Goal: Task Accomplishment & Management: Manage account settings

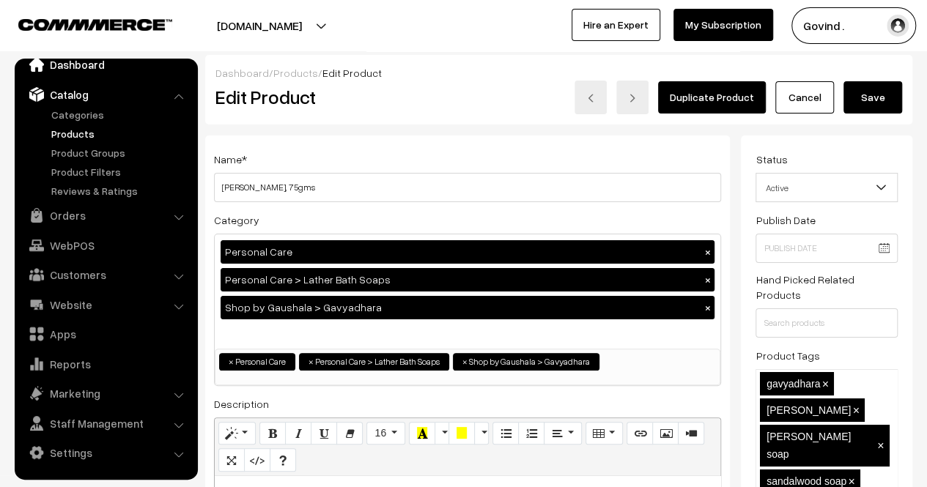
click at [89, 70] on link "Dashboard" at bounding box center [105, 64] width 174 height 26
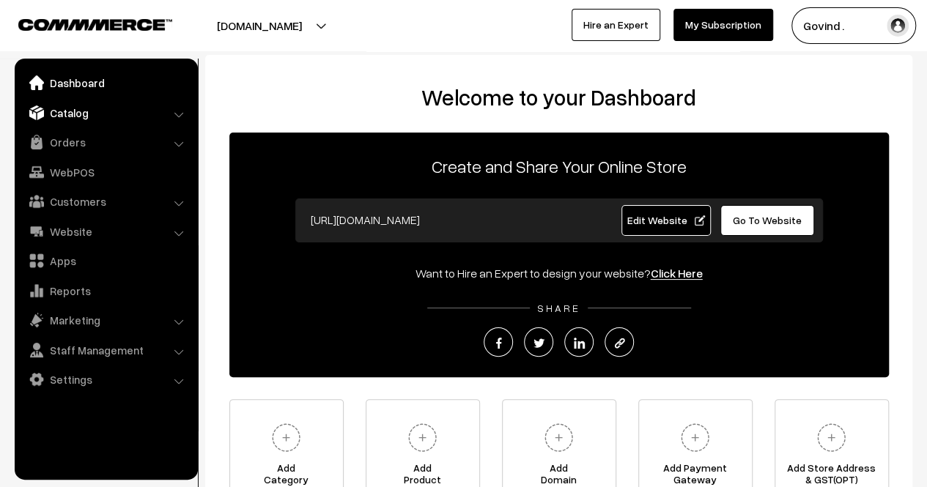
click at [78, 119] on link "Catalog" at bounding box center [105, 113] width 174 height 26
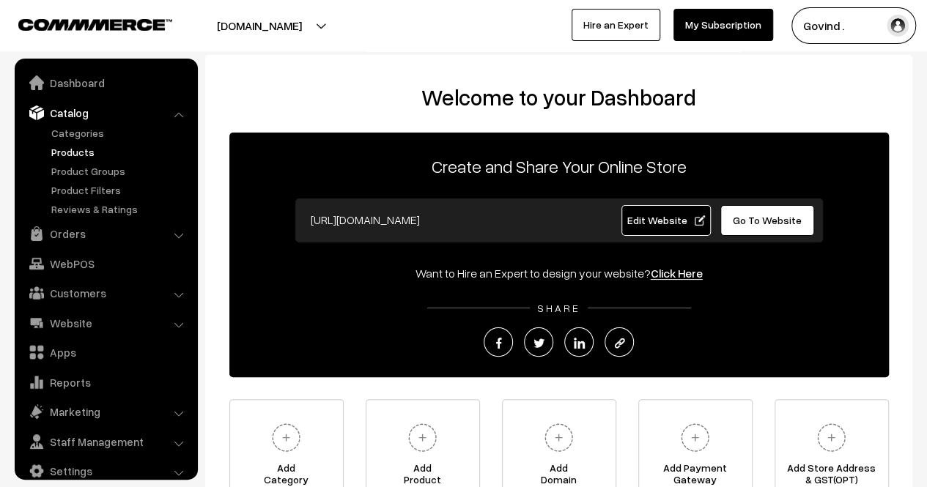
click at [76, 147] on link "Products" at bounding box center [120, 151] width 145 height 15
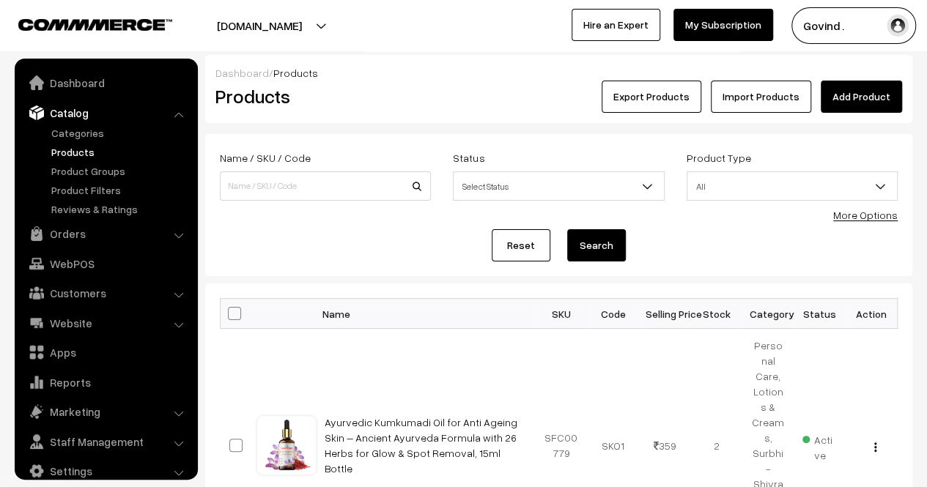
scroll to position [18, 0]
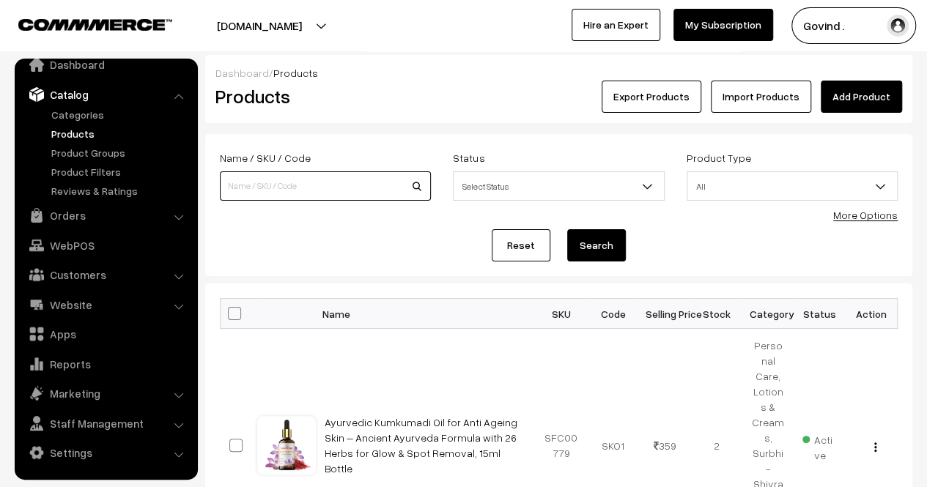
click at [312, 195] on input at bounding box center [325, 186] width 211 height 29
type input "haldi chandan"
click at [567, 229] on button "Search" at bounding box center [596, 245] width 59 height 32
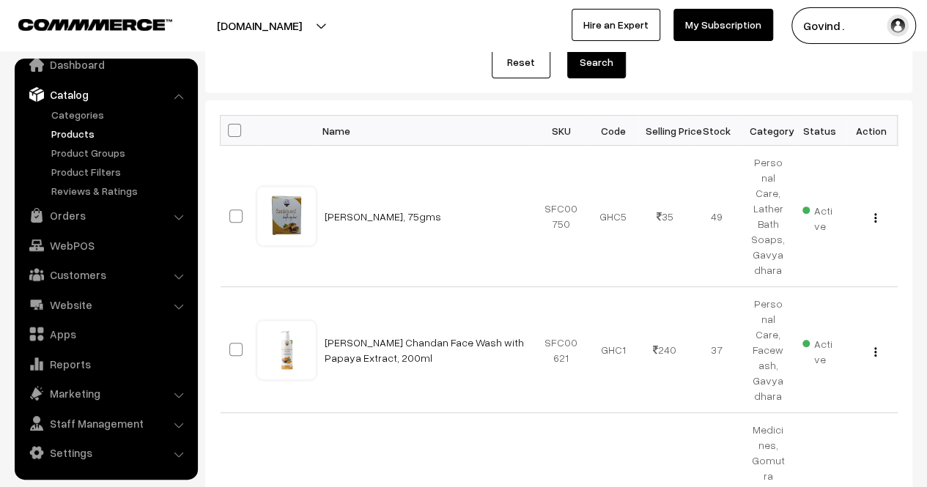
scroll to position [185, 0]
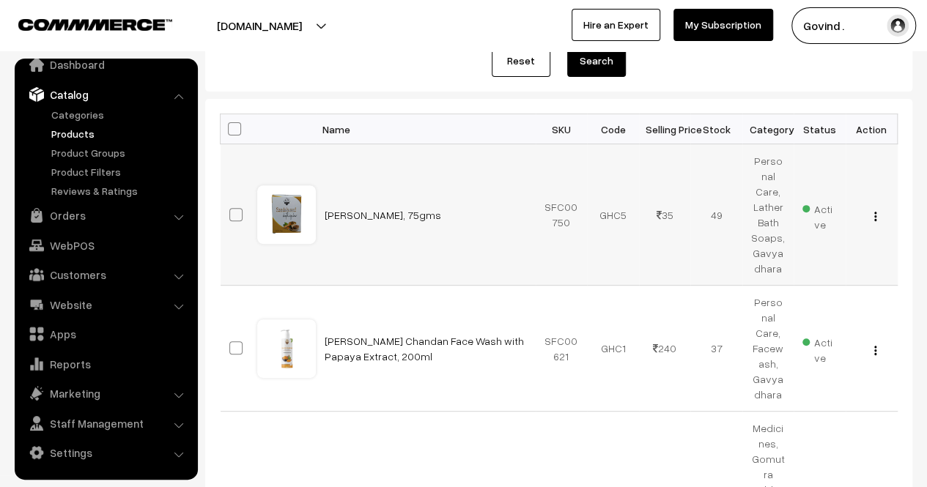
click at [875, 212] on img "button" at bounding box center [876, 217] width 2 height 10
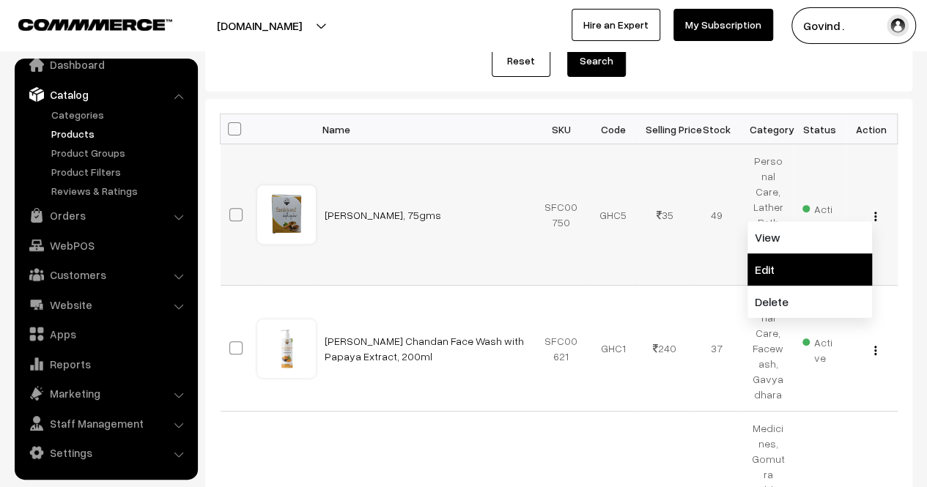
click at [812, 259] on link "Edit" at bounding box center [810, 270] width 125 height 32
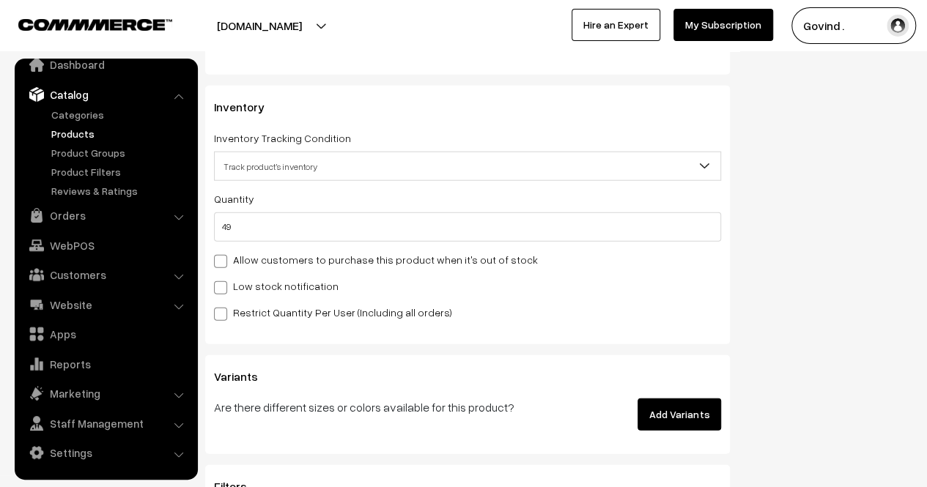
scroll to position [1765, 0]
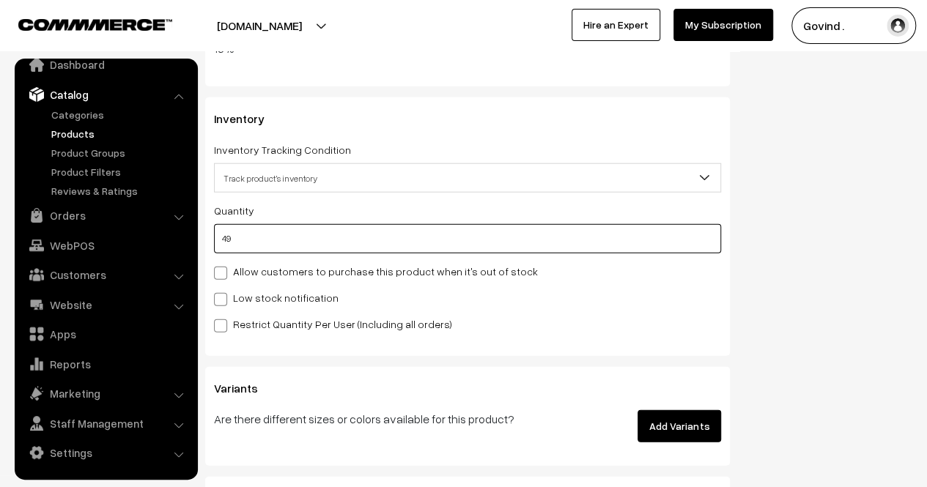
click at [582, 238] on input "49" at bounding box center [467, 238] width 507 height 29
type input "4"
type input "53"
type input "0"
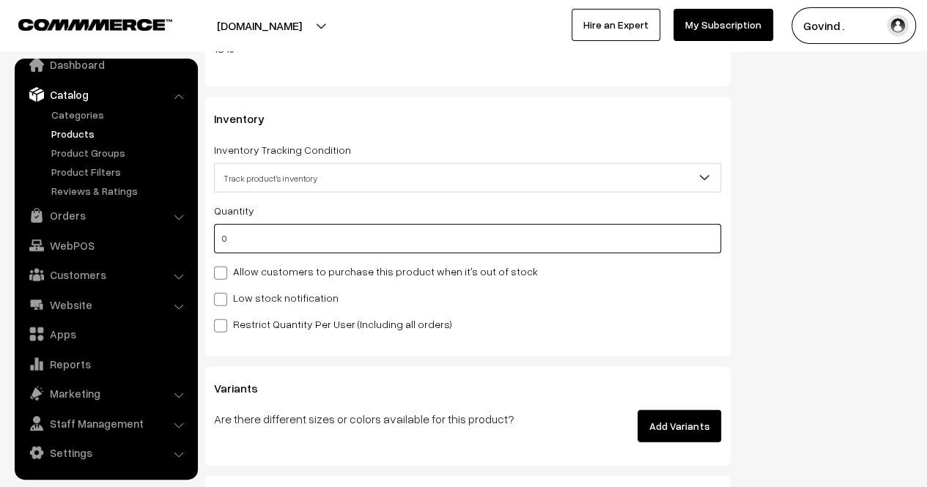
type input "49"
type input "0"
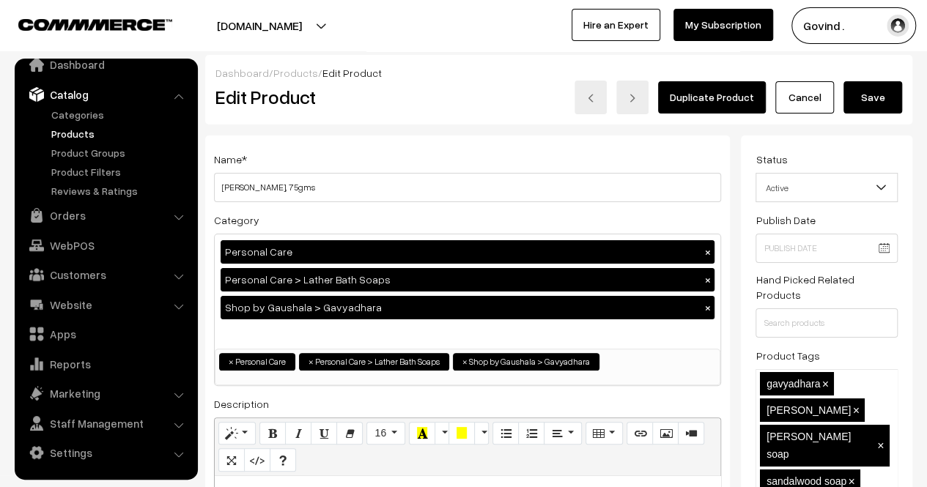
click at [888, 98] on button "Save" at bounding box center [873, 97] width 59 height 32
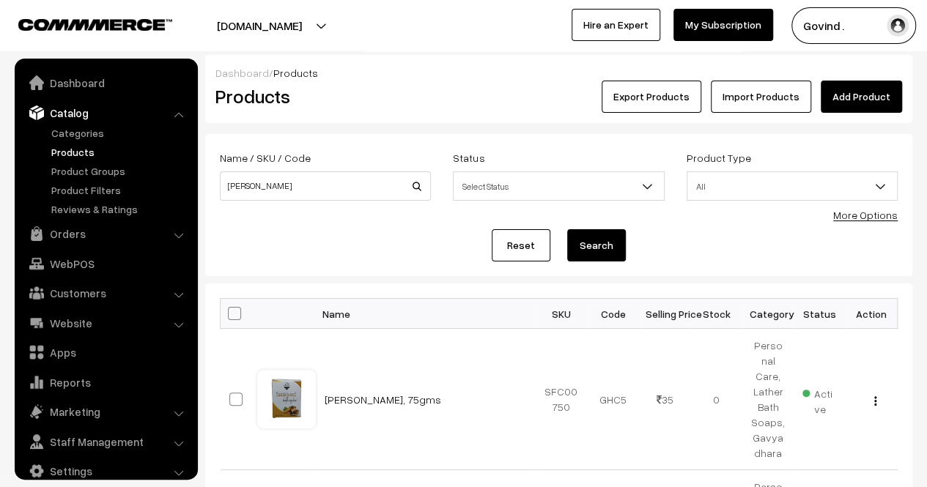
scroll to position [18, 0]
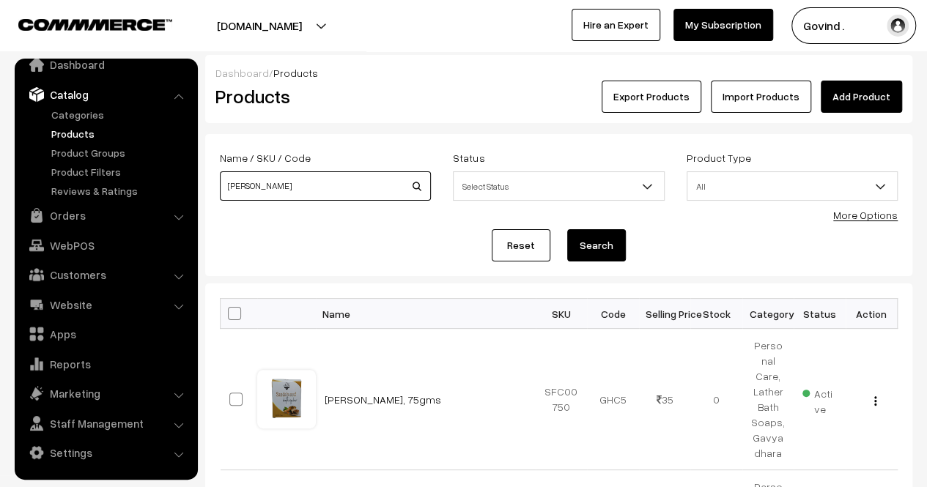
click at [347, 193] on input "haldi chandan" at bounding box center [325, 186] width 211 height 29
type input "henna"
click at [567, 229] on button "Search" at bounding box center [596, 245] width 59 height 32
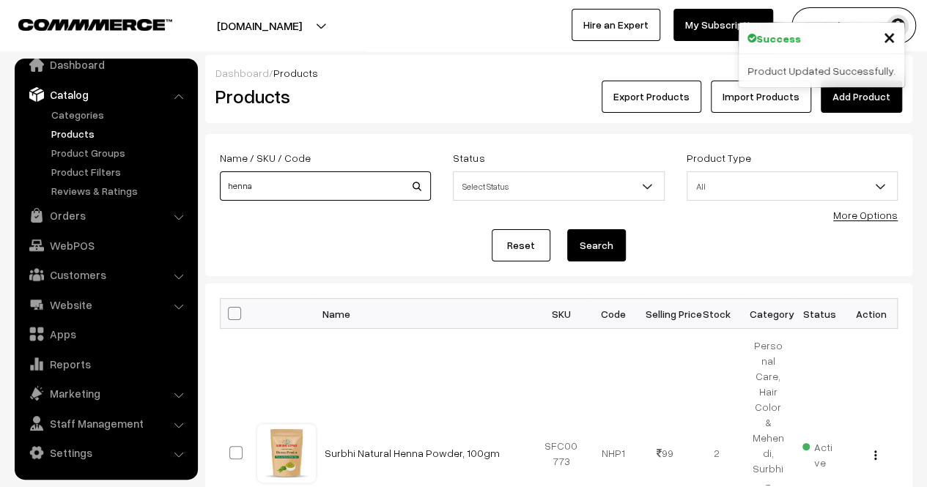
click at [317, 191] on input "henna" at bounding box center [325, 186] width 211 height 29
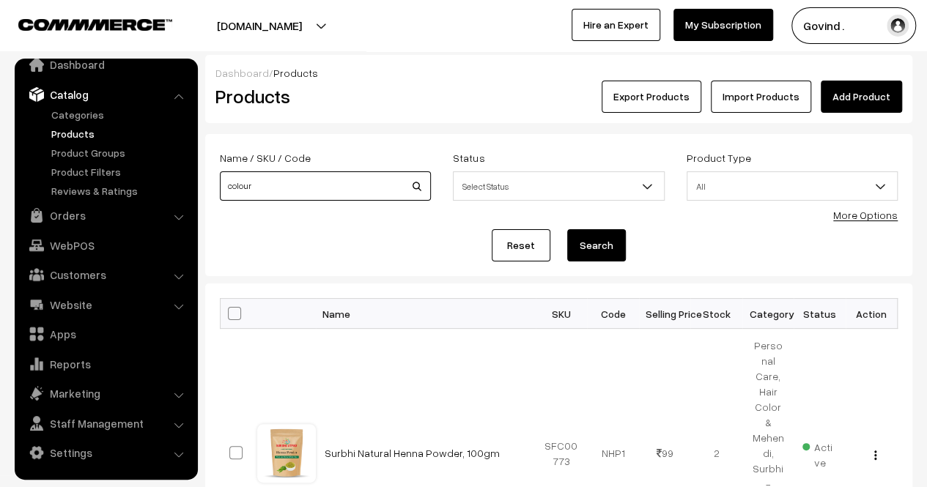
type input "colour"
click at [567, 229] on button "Search" at bounding box center [596, 245] width 59 height 32
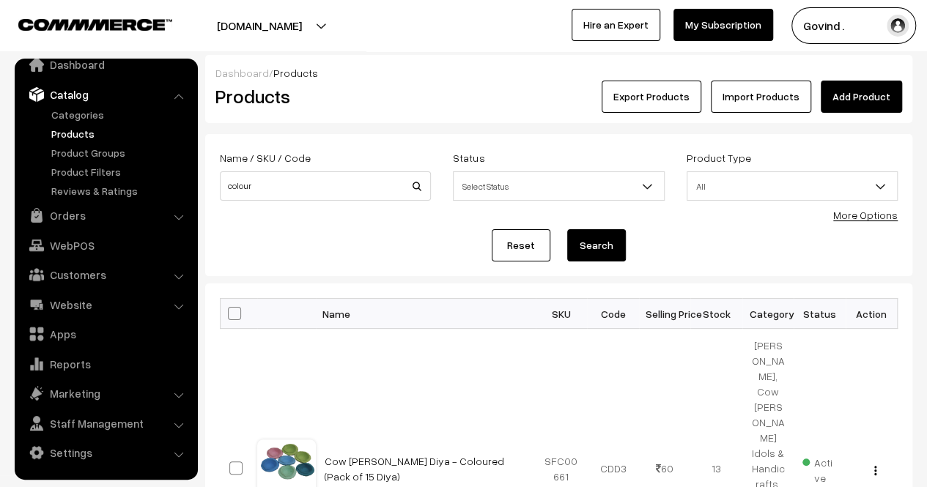
drag, startPoint x: 938, startPoint y: 95, endPoint x: 936, endPoint y: 38, distance: 57.2
click at [927, 38] on html "Thank you for showing interest. Our team will call you shortly. Close [DOMAIN_N…" at bounding box center [463, 243] width 927 height 487
click at [339, 183] on input "colour" at bounding box center [325, 186] width 211 height 29
type input "color"
click at [567, 229] on button "Search" at bounding box center [596, 245] width 59 height 32
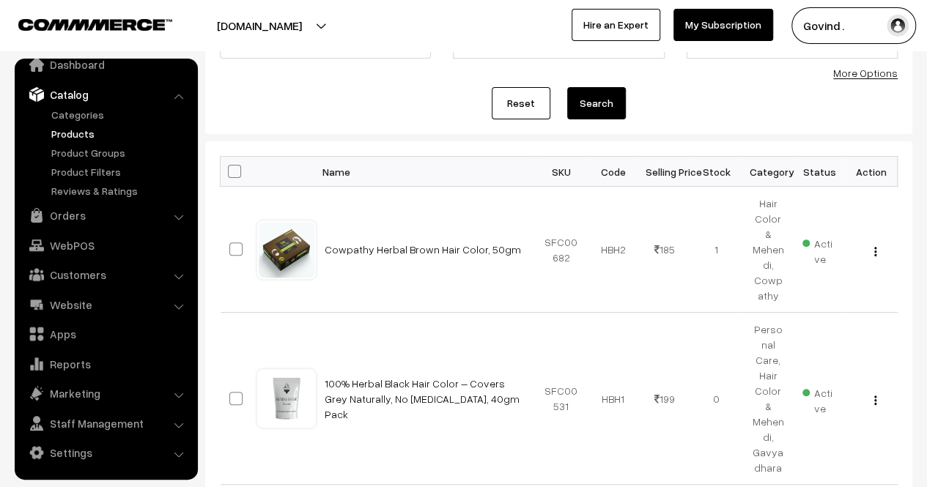
scroll to position [150, 0]
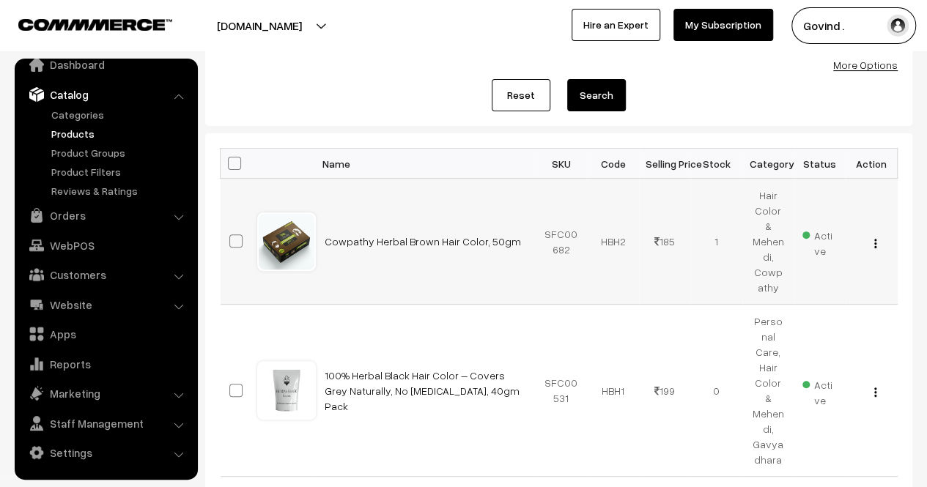
click at [876, 239] on img "button" at bounding box center [876, 244] width 2 height 10
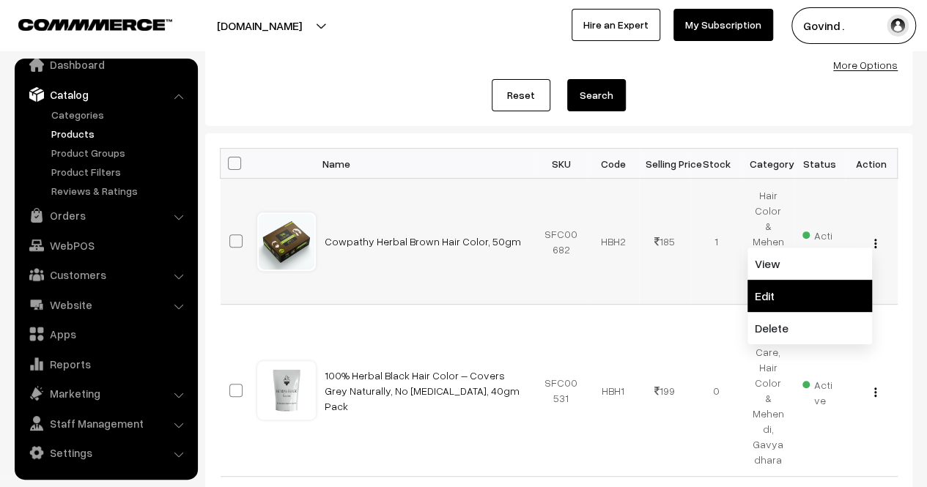
click at [795, 280] on link "Edit" at bounding box center [810, 296] width 125 height 32
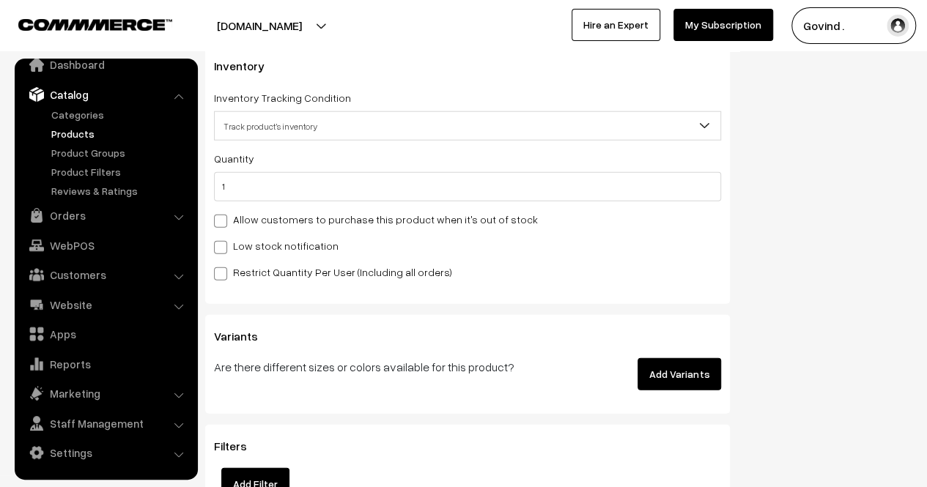
scroll to position [1796, 0]
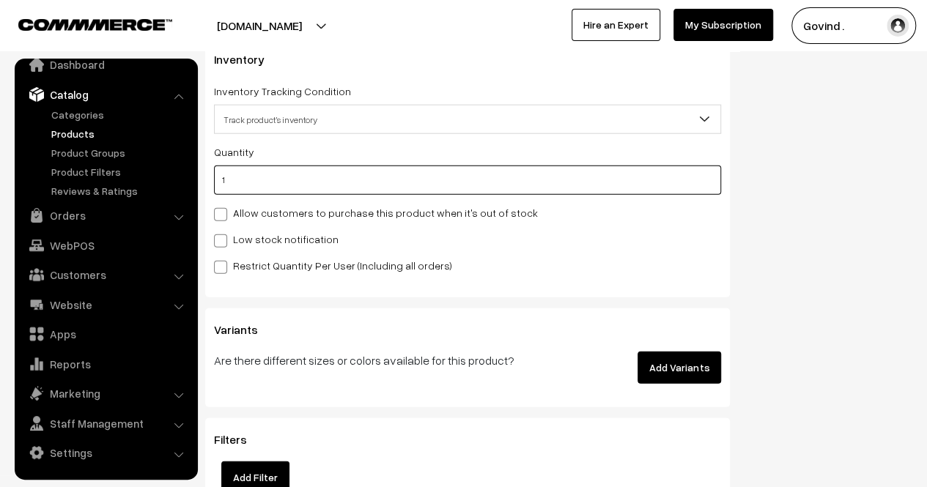
click at [501, 177] on input "1" at bounding box center [467, 180] width 507 height 29
type input "0"
type input "1"
type input "0"
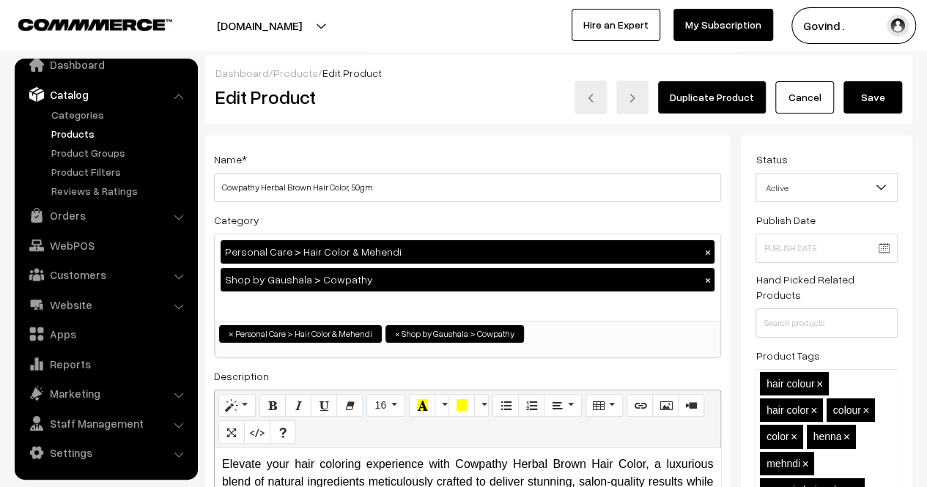
click at [884, 92] on button "Save" at bounding box center [873, 97] width 59 height 32
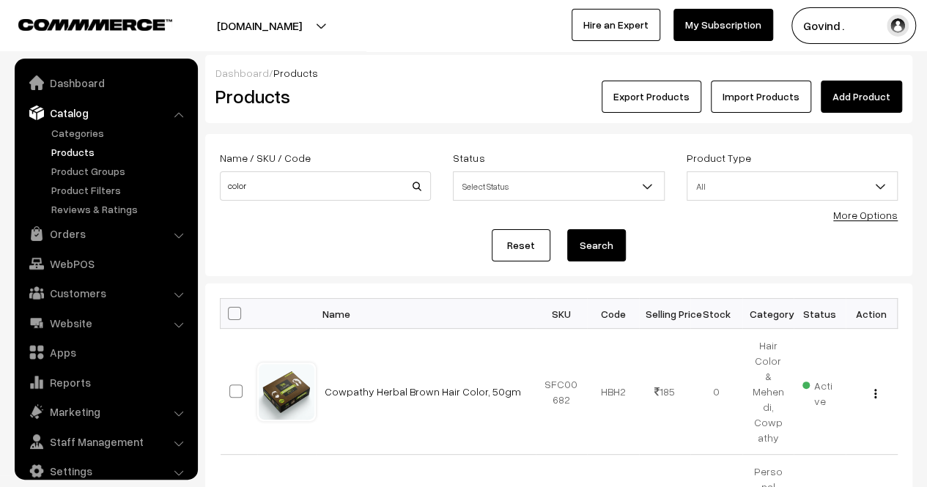
scroll to position [18, 0]
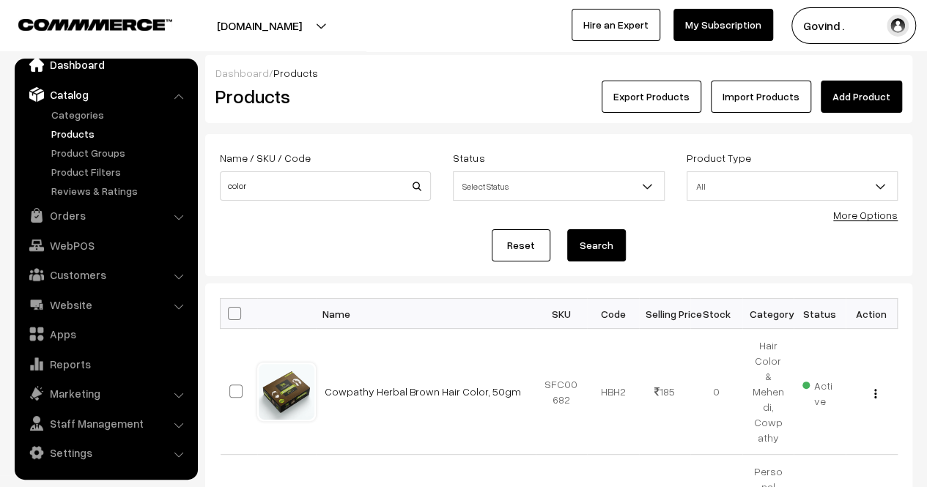
click at [94, 61] on link "Dashboard" at bounding box center [105, 64] width 174 height 26
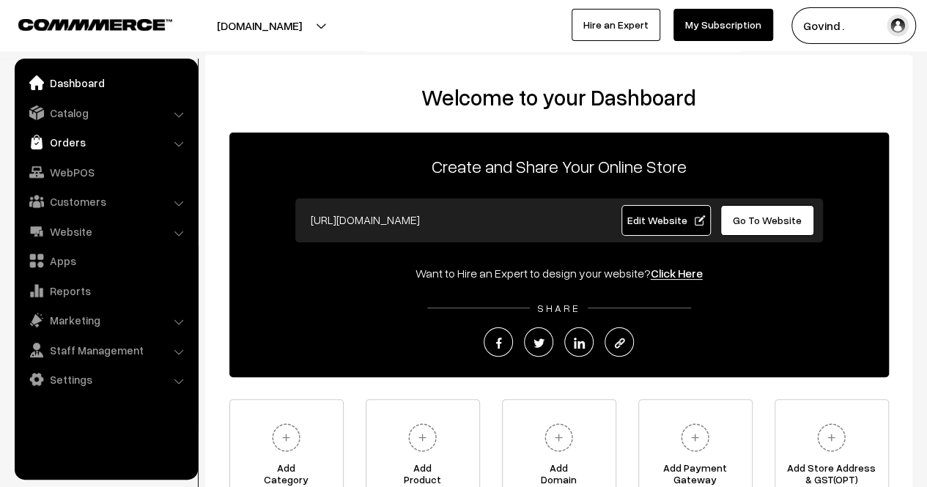
click at [76, 139] on link "Orders" at bounding box center [105, 142] width 174 height 26
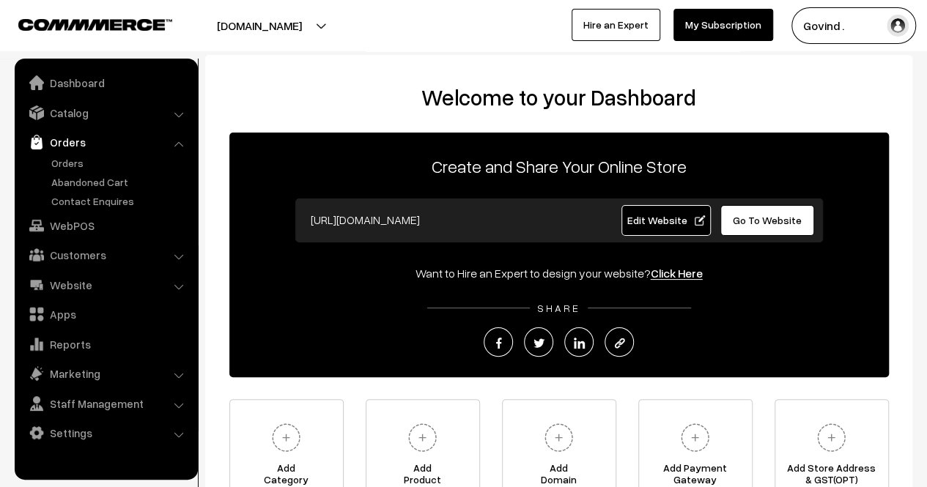
click at [76, 172] on ul "Orders" at bounding box center [106, 182] width 176 height 54
click at [72, 161] on link "Orders" at bounding box center [120, 162] width 145 height 15
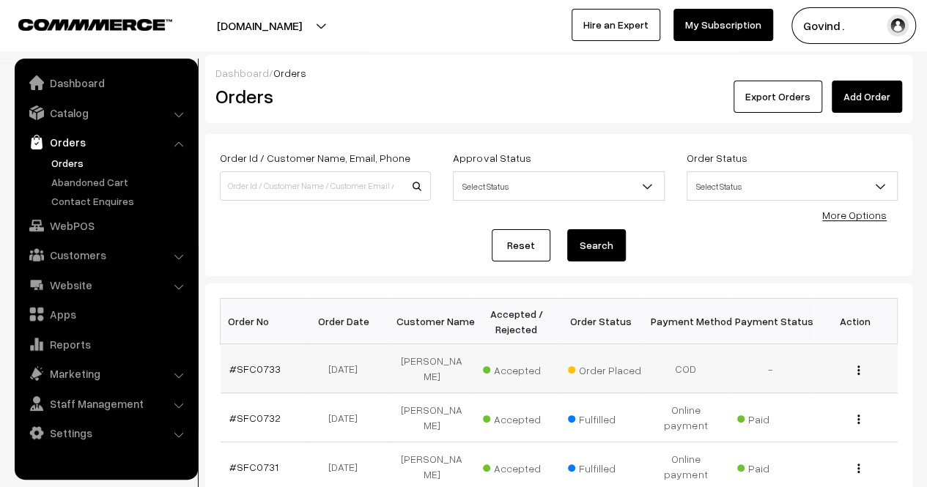
click at [858, 366] on img "button" at bounding box center [859, 371] width 2 height 10
click at [809, 389] on link "View" at bounding box center [794, 391] width 125 height 32
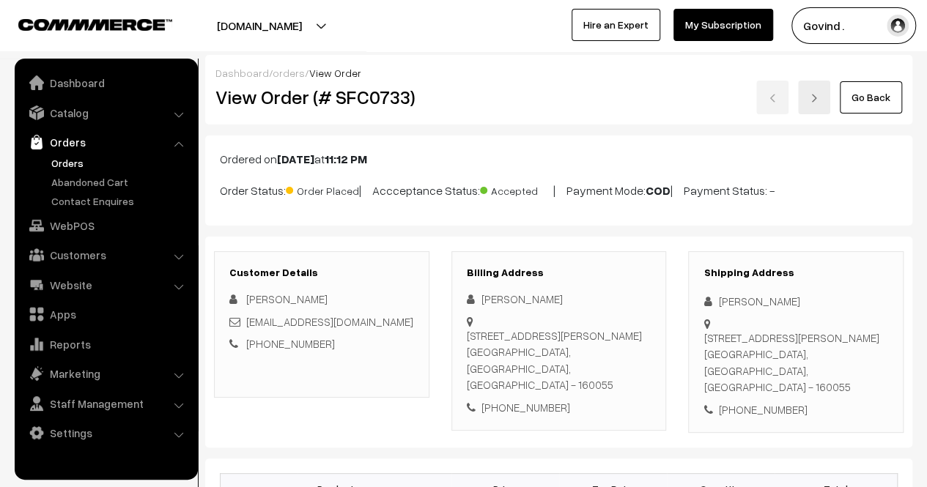
drag, startPoint x: 934, startPoint y: 153, endPoint x: 915, endPoint y: 109, distance: 47.9
click at [915, 109] on html "Thank you for showing interest. Our team will call you shortly. Close [DOMAIN_N…" at bounding box center [463, 243] width 927 height 487
click at [871, 96] on link "Go Back" at bounding box center [871, 97] width 62 height 32
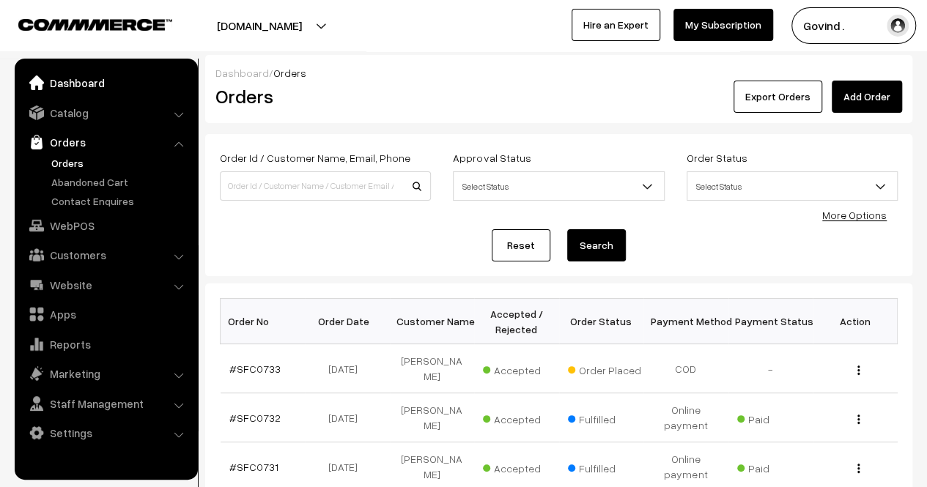
click at [67, 81] on link "Dashboard" at bounding box center [105, 83] width 174 height 26
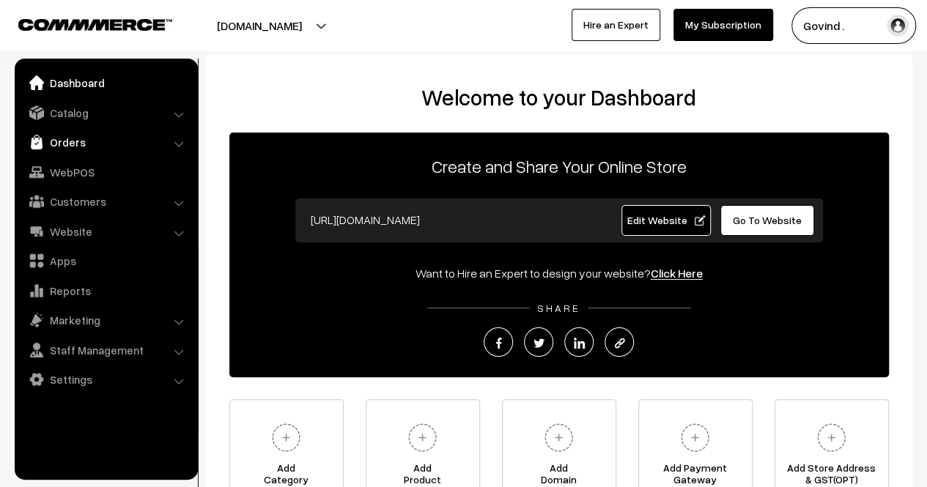
click at [65, 146] on link "Orders" at bounding box center [105, 142] width 174 height 26
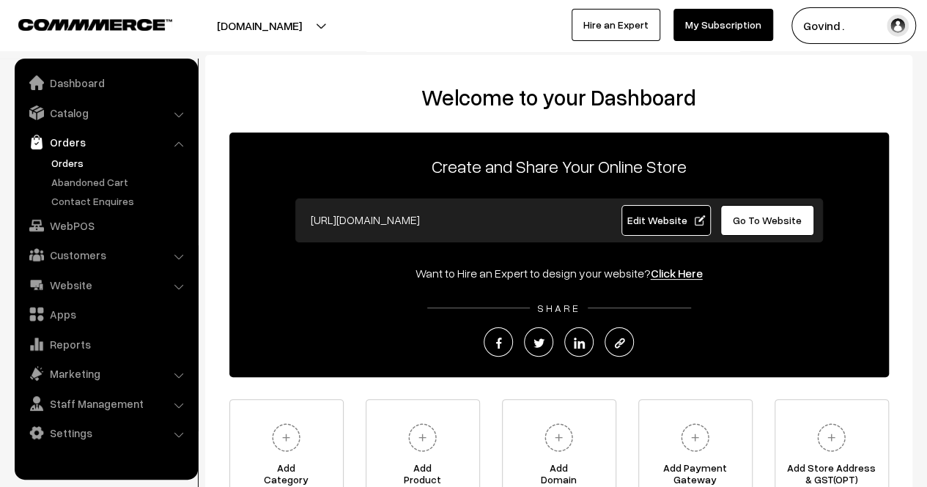
click at [78, 155] on link "Orders" at bounding box center [120, 162] width 145 height 15
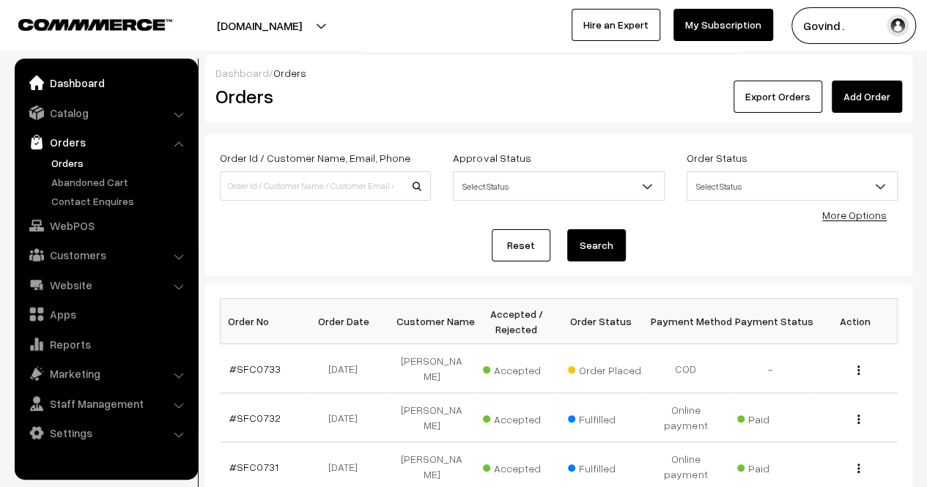
click at [81, 90] on link "Dashboard" at bounding box center [105, 83] width 174 height 26
